Goal: Use online tool/utility: Use online tool/utility

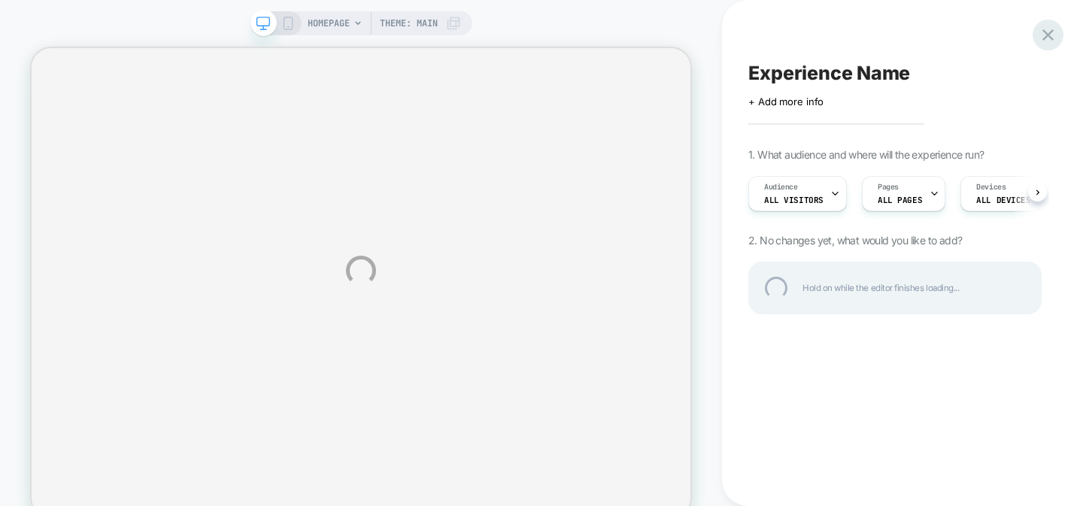
click at [1047, 33] on div at bounding box center [1048, 35] width 31 height 31
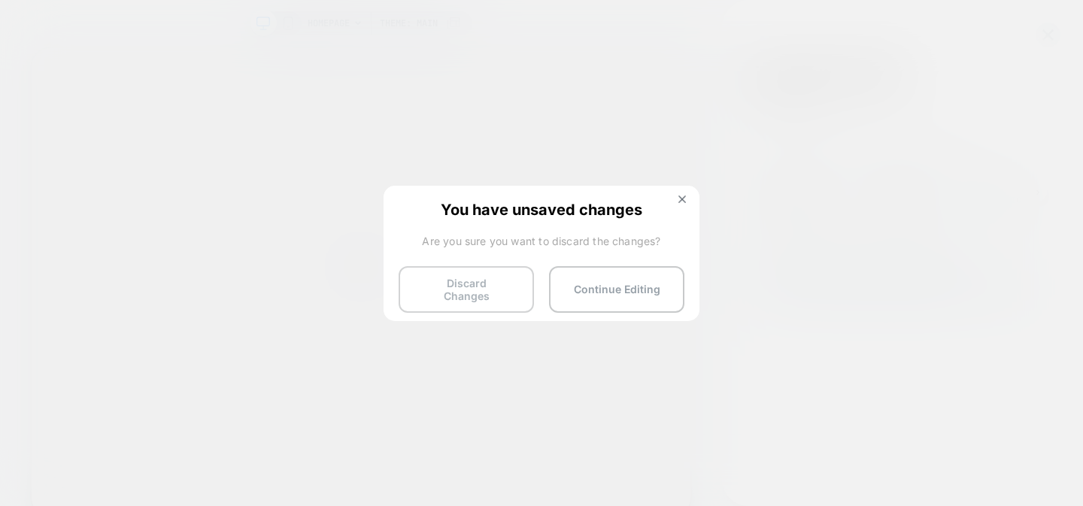
click at [473, 283] on button "Discard Changes" at bounding box center [466, 289] width 135 height 47
